Goal: Transaction & Acquisition: Purchase product/service

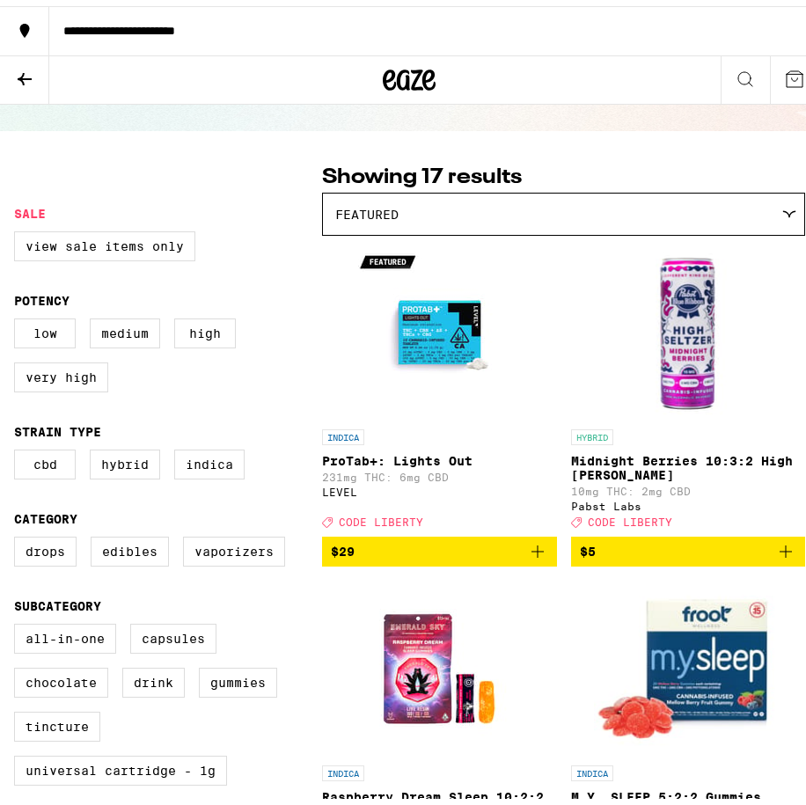
scroll to position [176, 0]
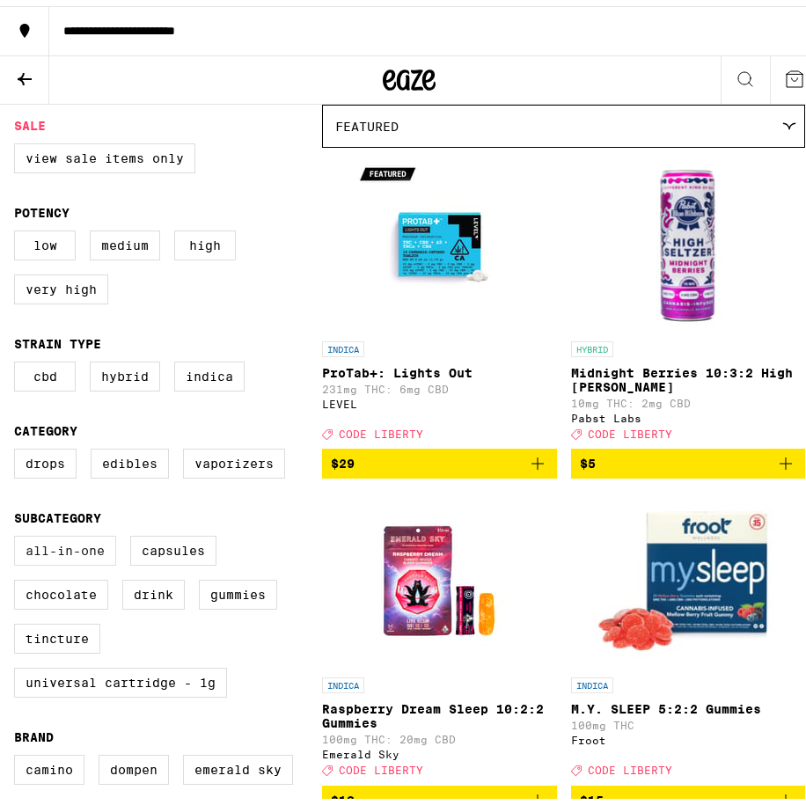
click at [66, 558] on label "All-In-One" at bounding box center [65, 545] width 102 height 30
click at [18, 533] on input "All-In-One" at bounding box center [18, 532] width 1 height 1
checkbox input "true"
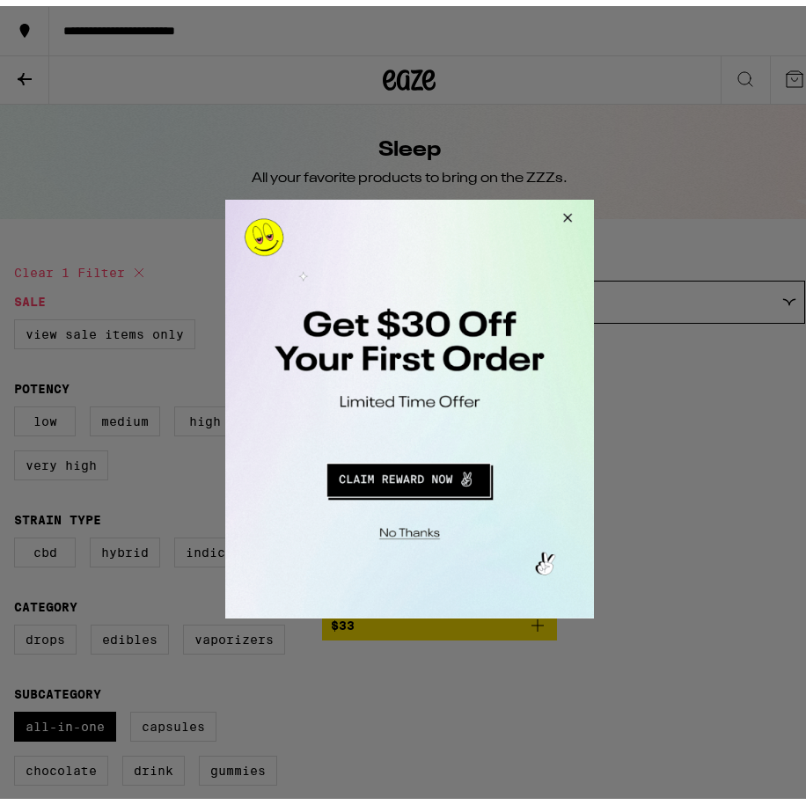
click at [571, 210] on button "Close Modal" at bounding box center [564, 220] width 47 height 42
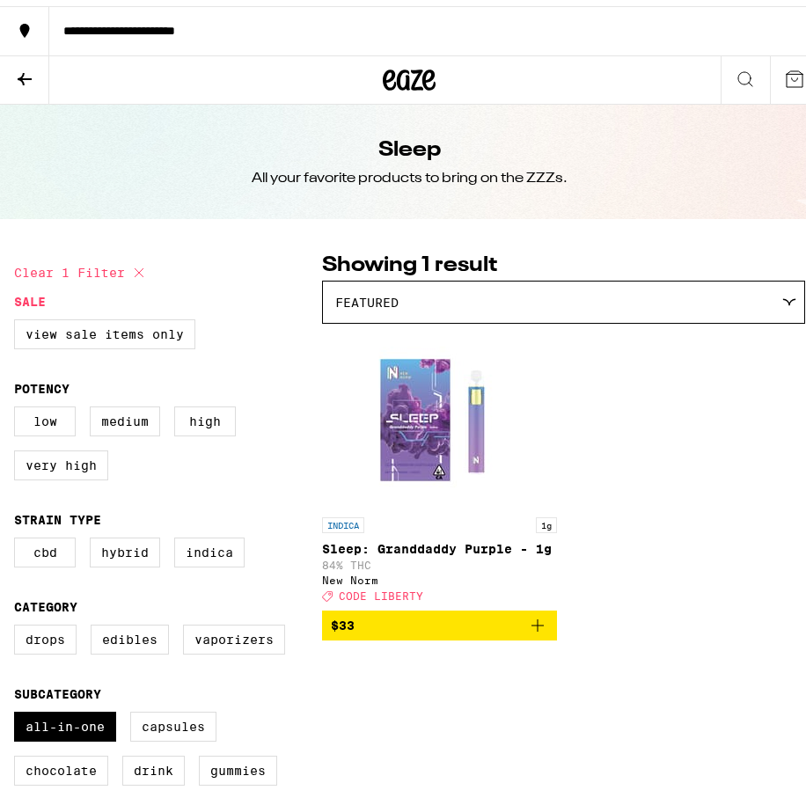
click at [26, 66] on icon at bounding box center [24, 72] width 21 height 21
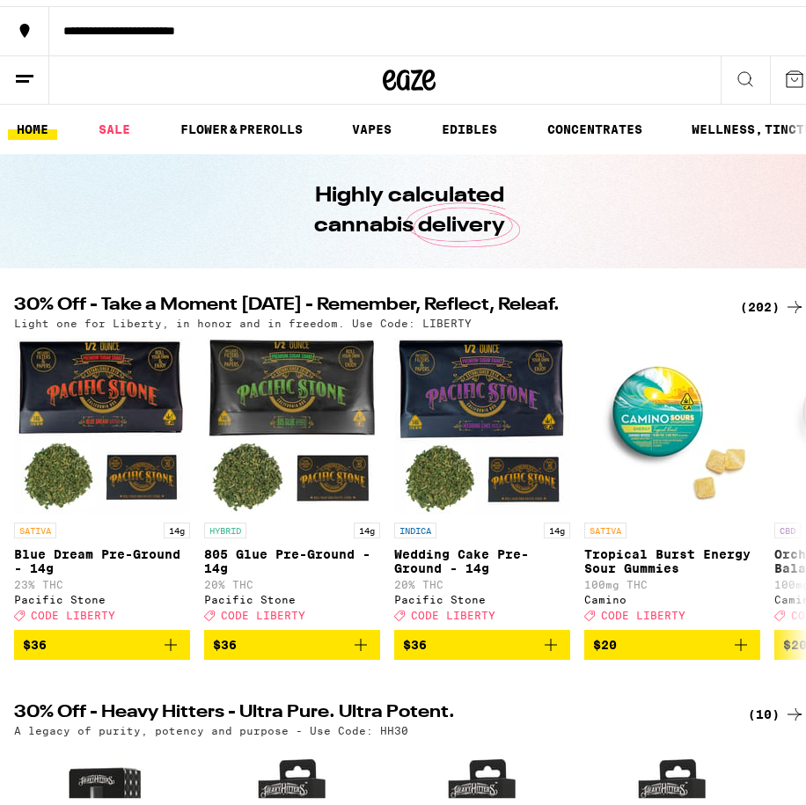
click at [769, 301] on div "(202)" at bounding box center [772, 300] width 65 height 21
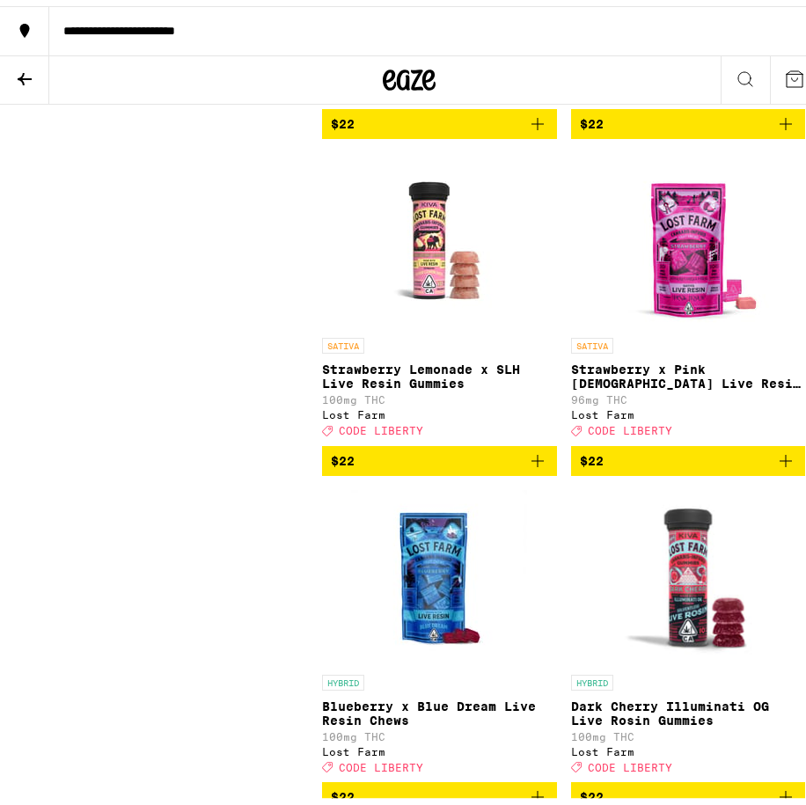
scroll to position [16800, 0]
